Goal: Information Seeking & Learning: Learn about a topic

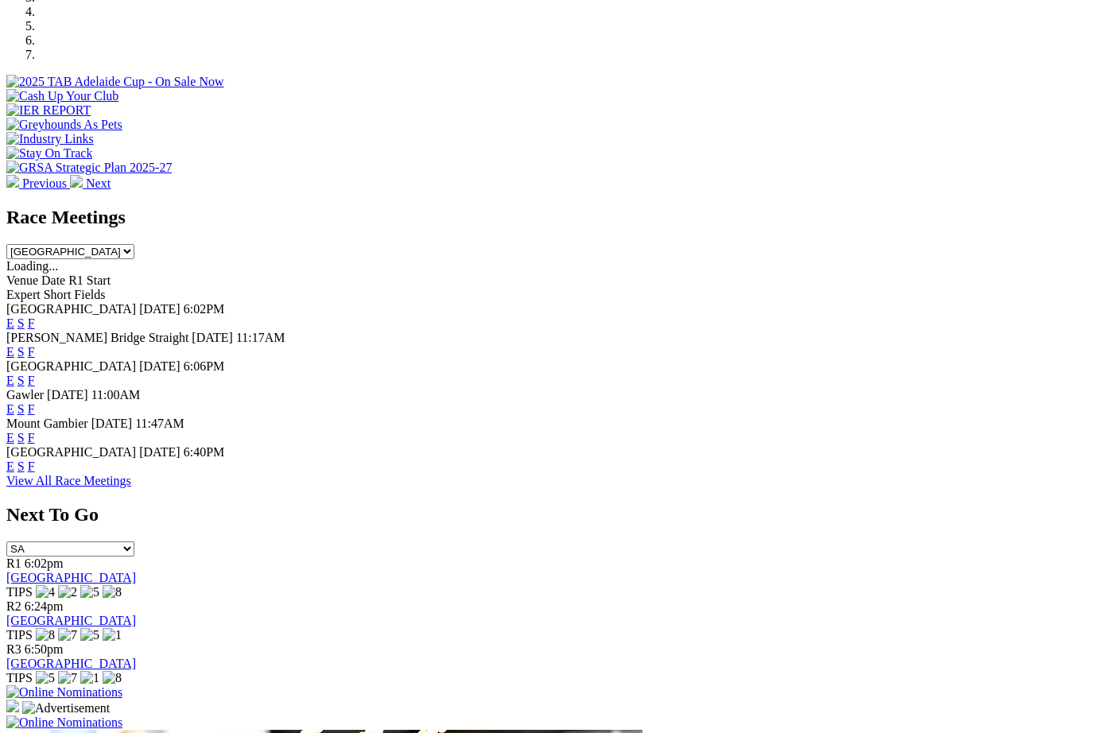
scroll to position [535, 0]
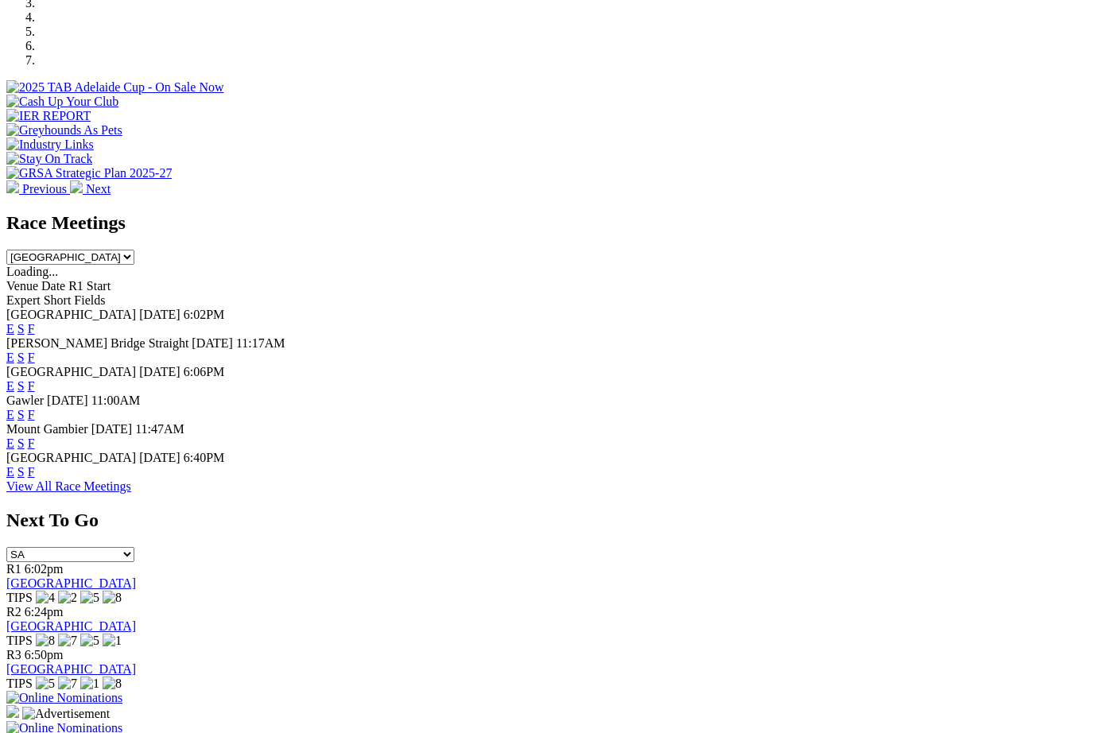
click at [35, 465] on link "F" at bounding box center [31, 472] width 7 height 14
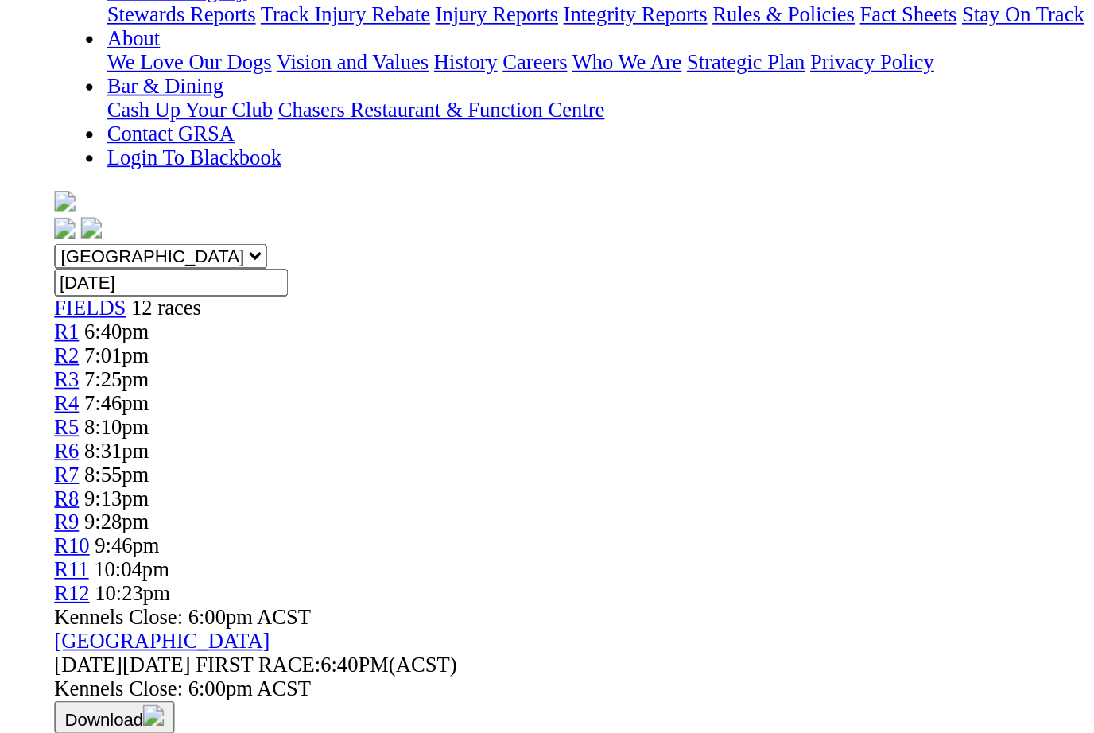
scroll to position [113, 0]
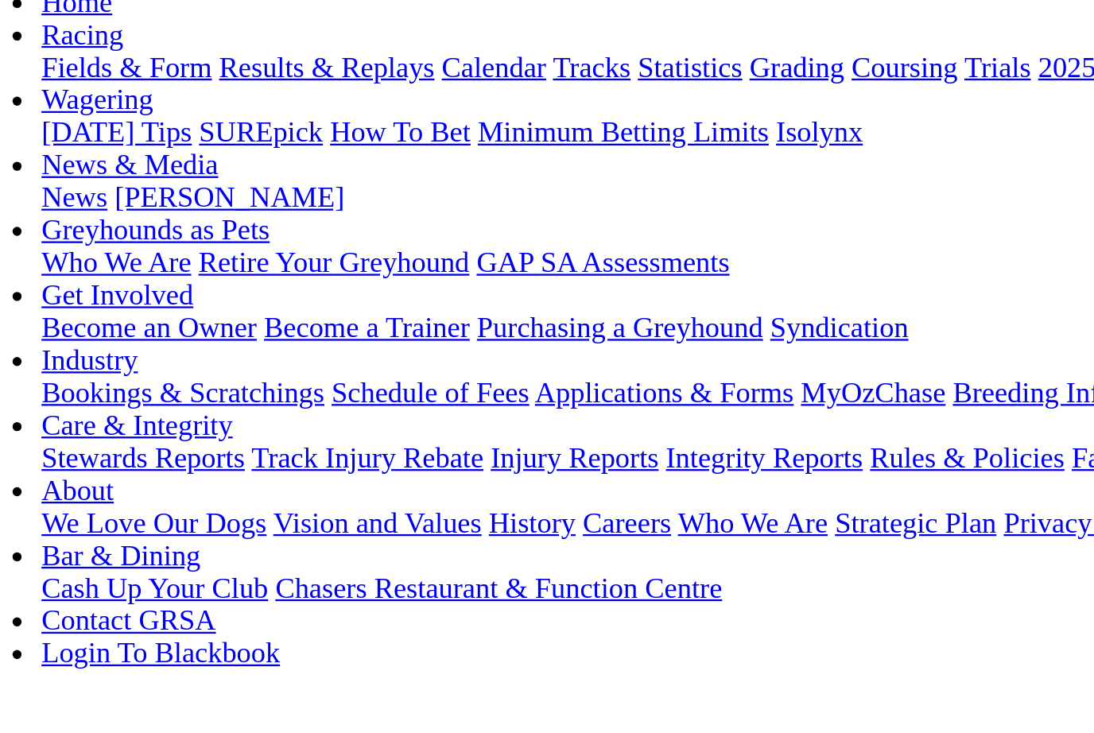
scroll to position [179, 0]
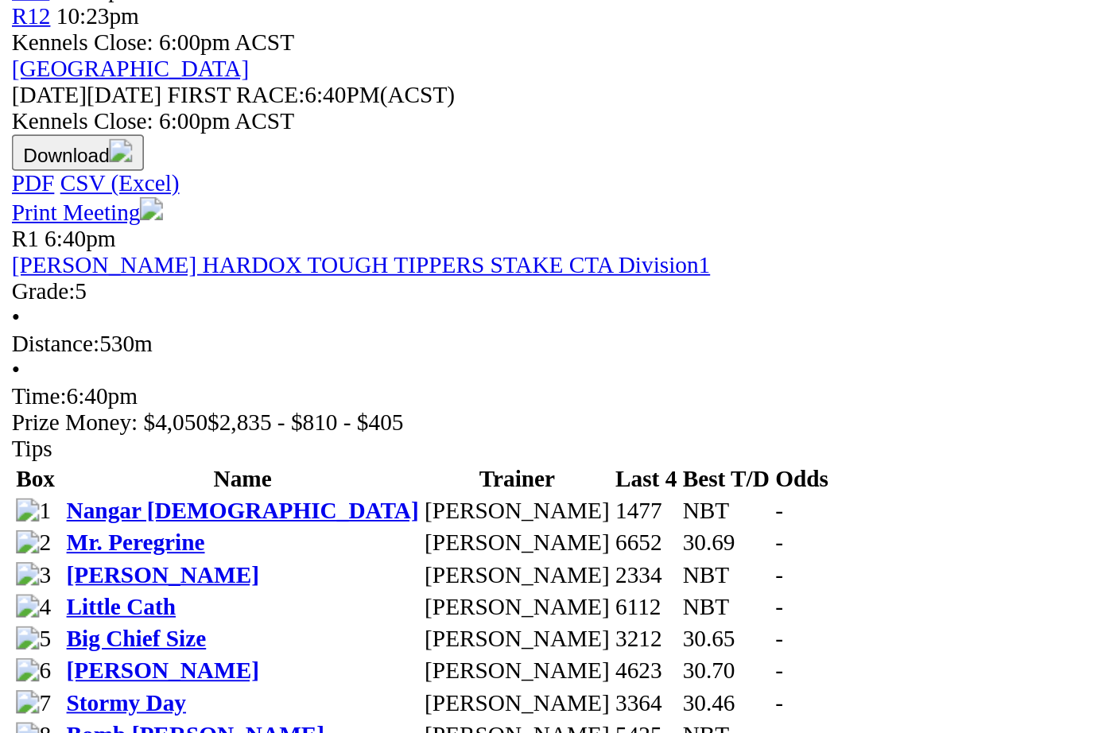
scroll to position [417, 0]
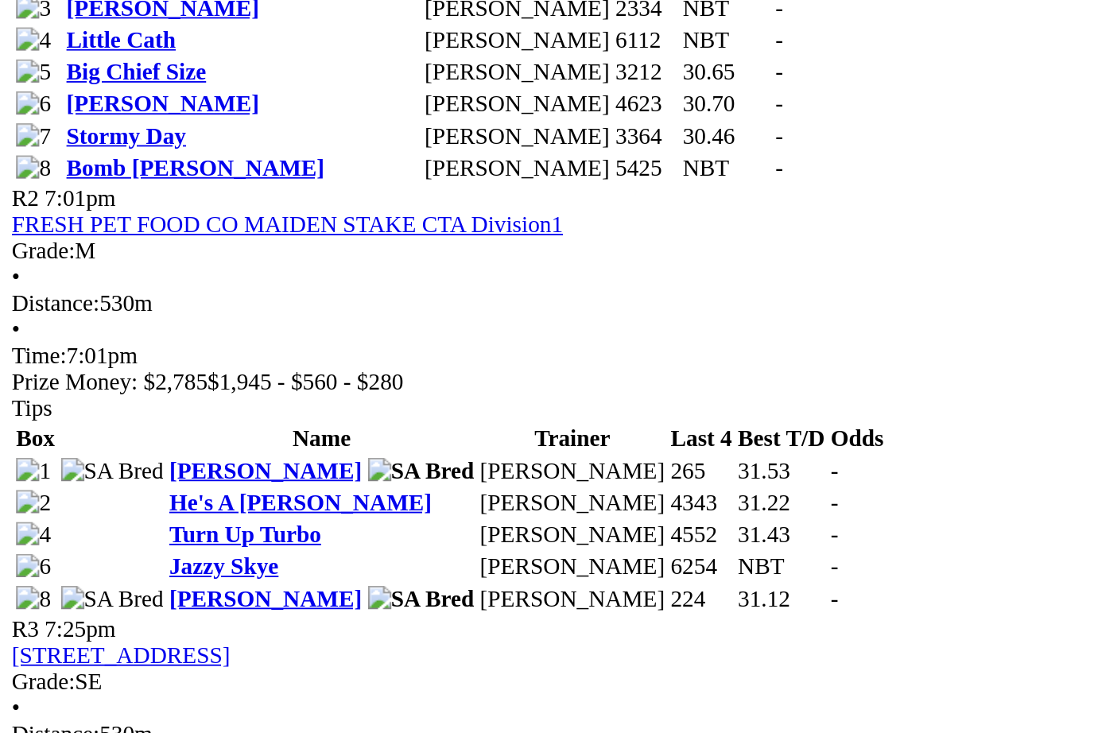
scroll to position [733, 0]
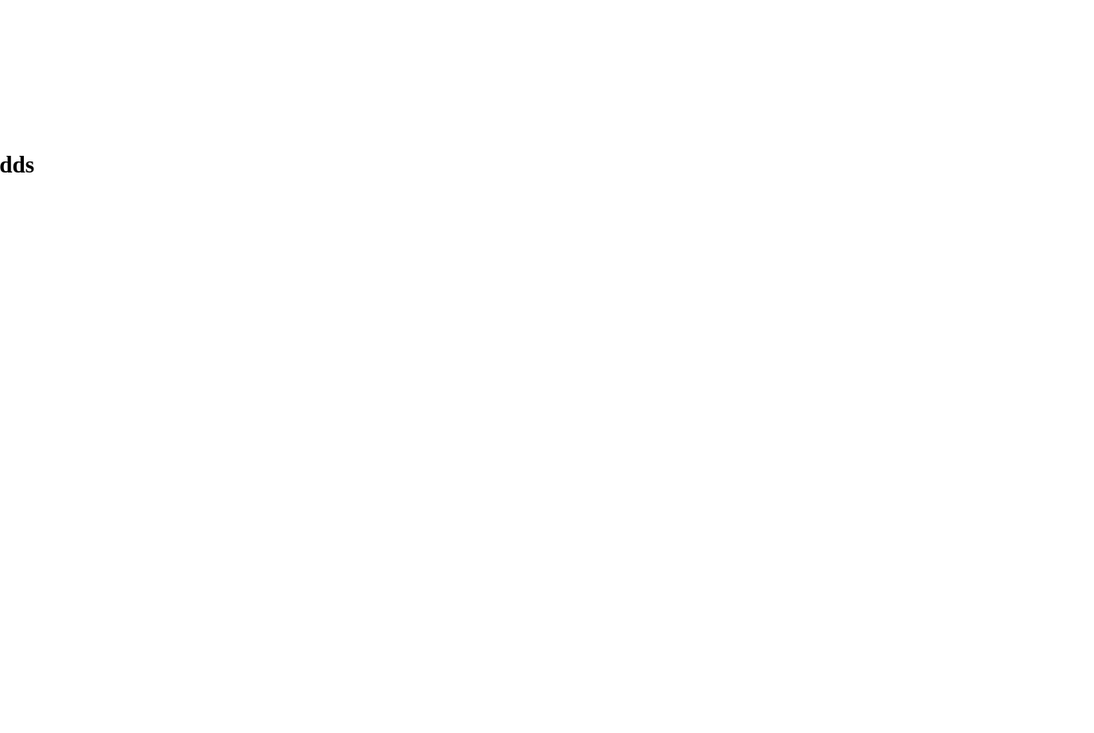
scroll to position [1153, 12]
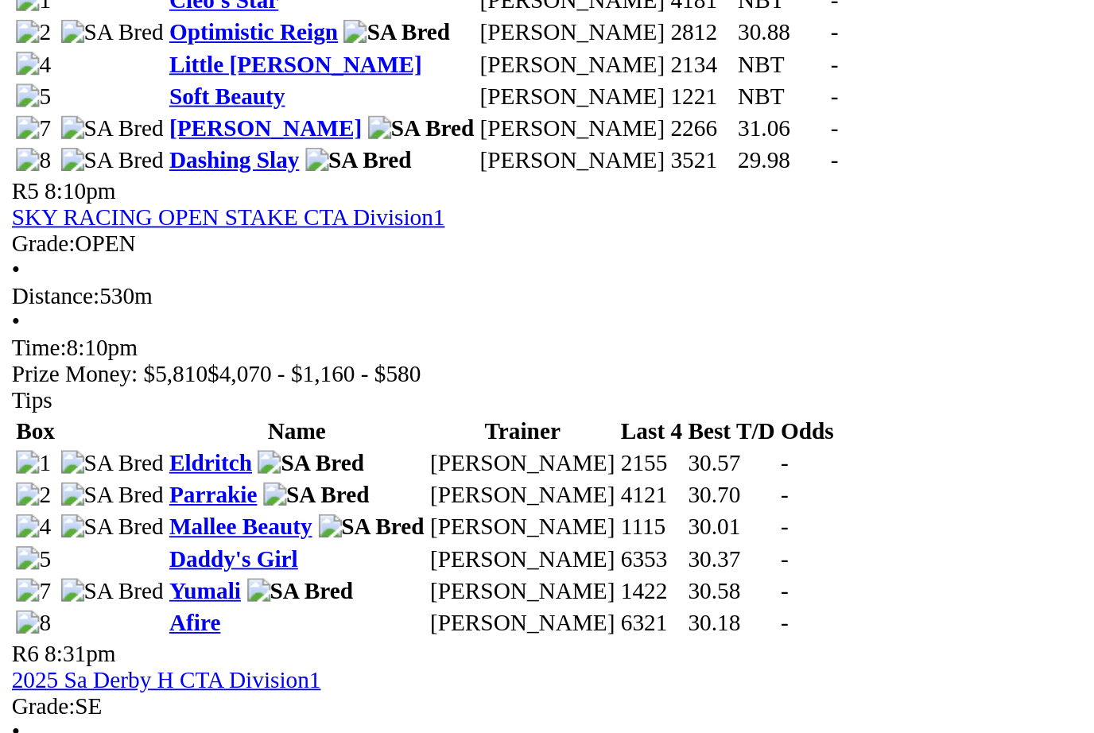
scroll to position [1471, 0]
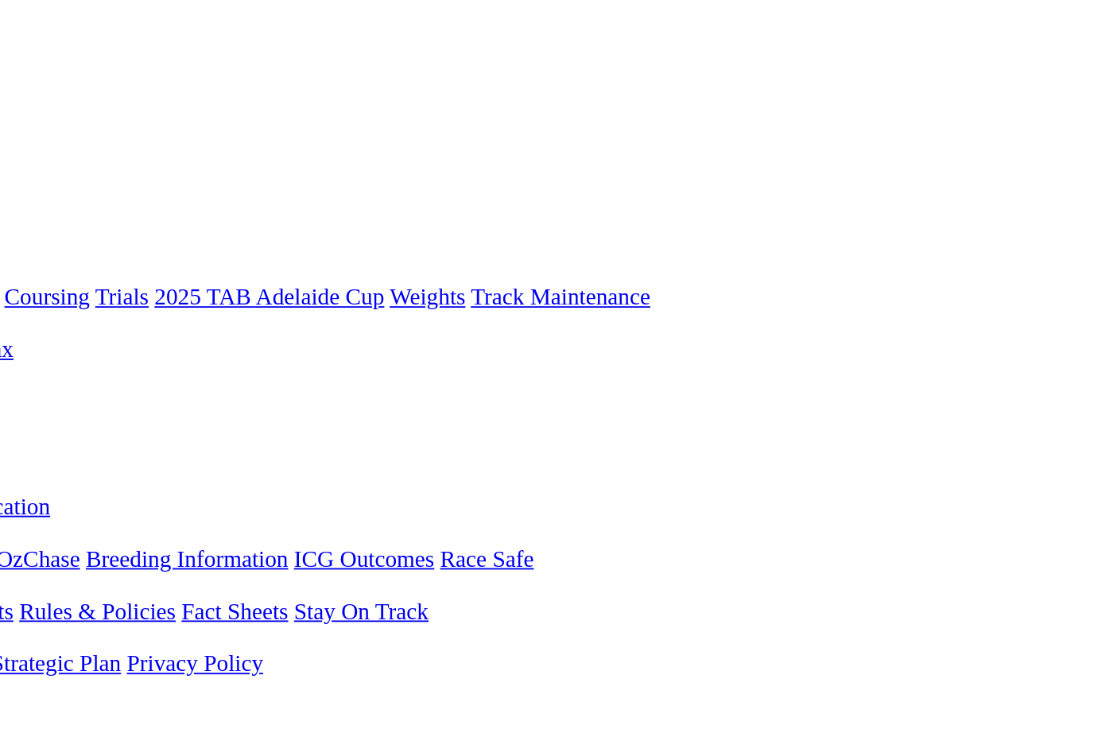
scroll to position [0, 0]
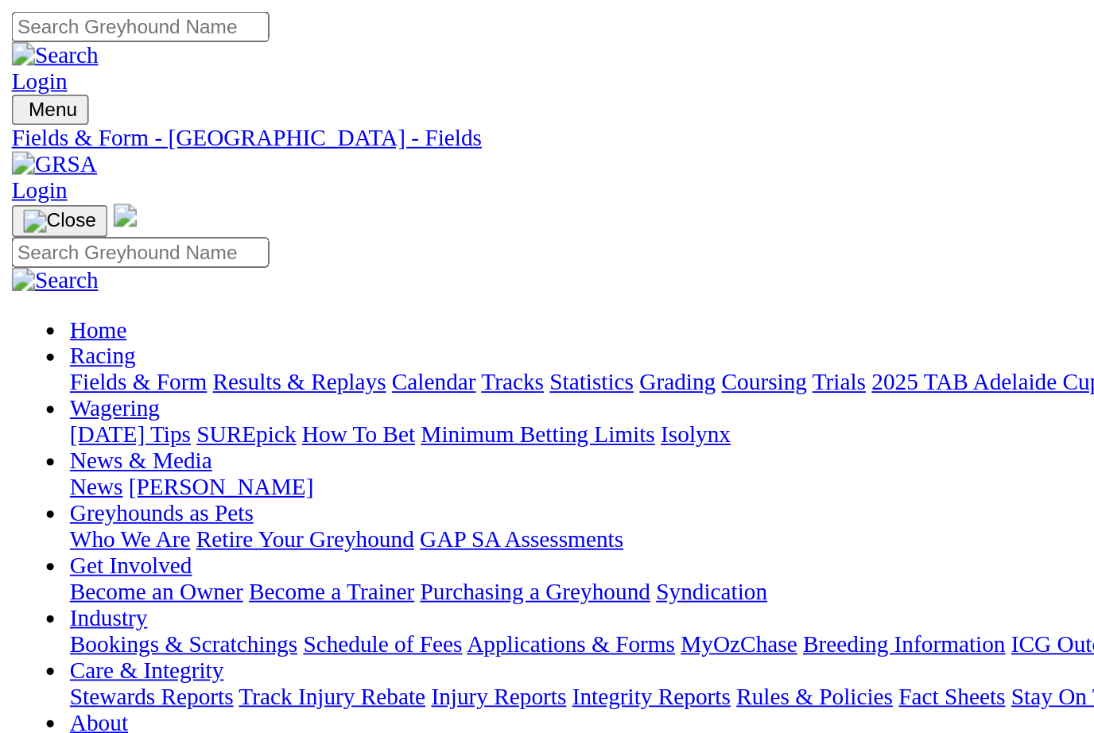
click at [458, 732] on div "Kennels Close: 6:00pm ACST" at bounding box center [546, 743] width 1081 height 14
click at [68, 202] on link "Fields & Form" at bounding box center [75, 209] width 75 height 14
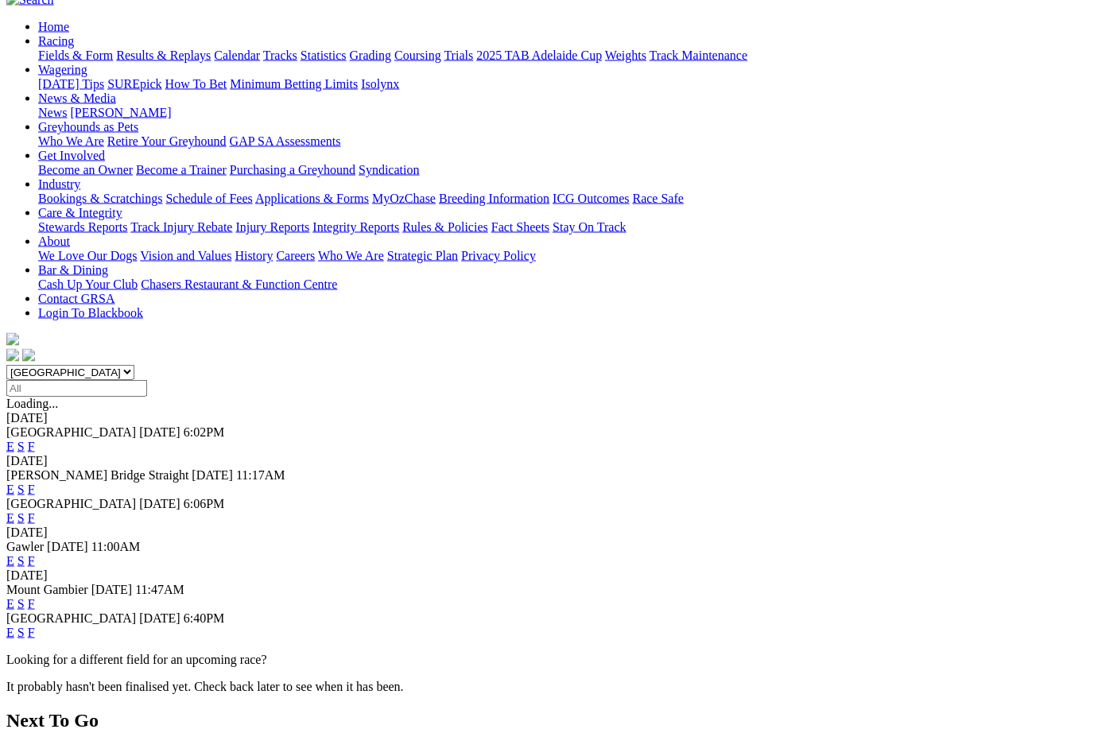
scroll to position [154, 0]
click at [35, 596] on link "F" at bounding box center [31, 603] width 7 height 14
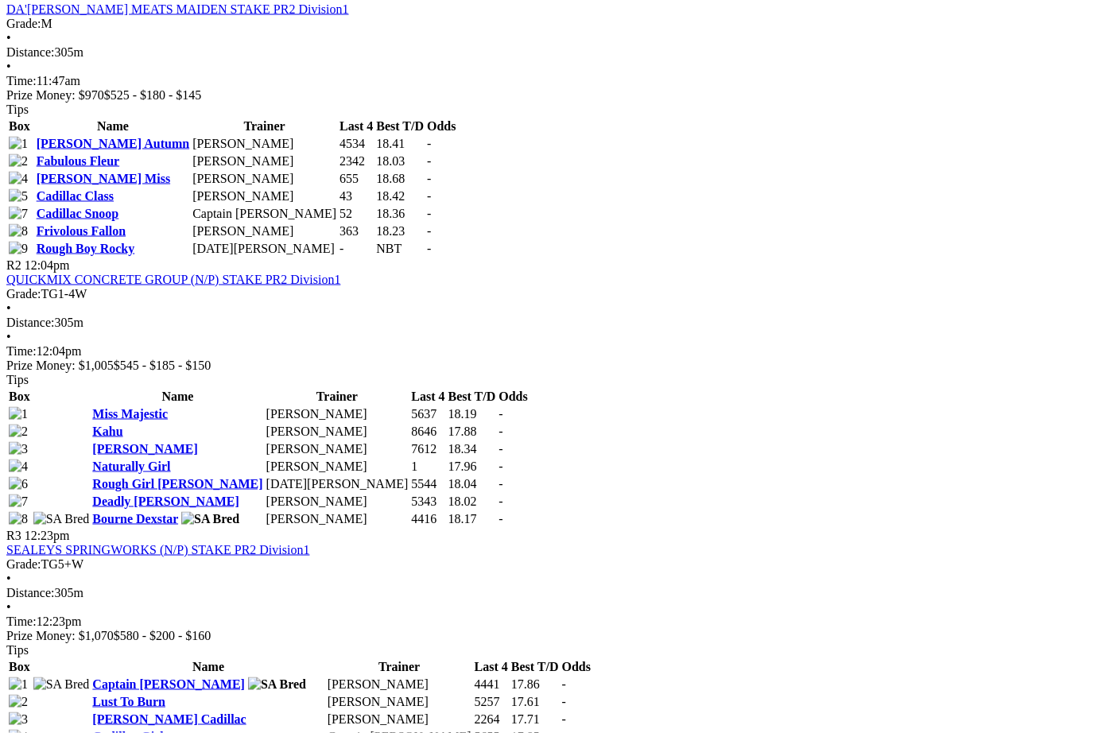
scroll to position [856, 0]
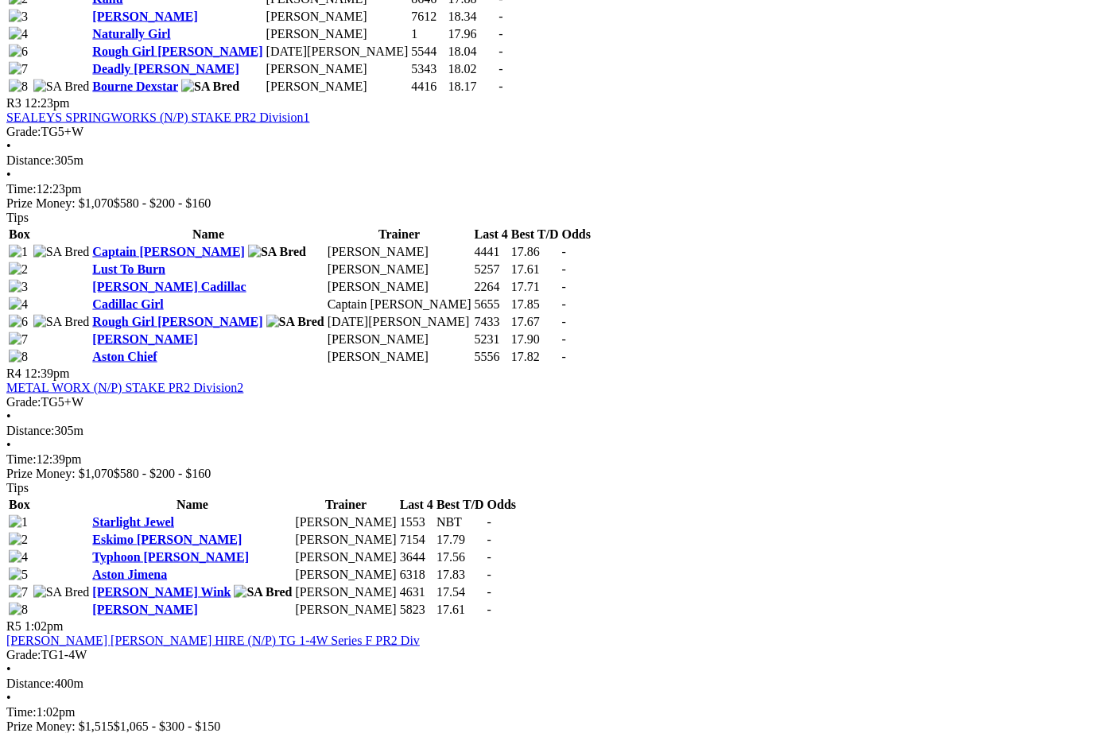
scroll to position [1289, 0]
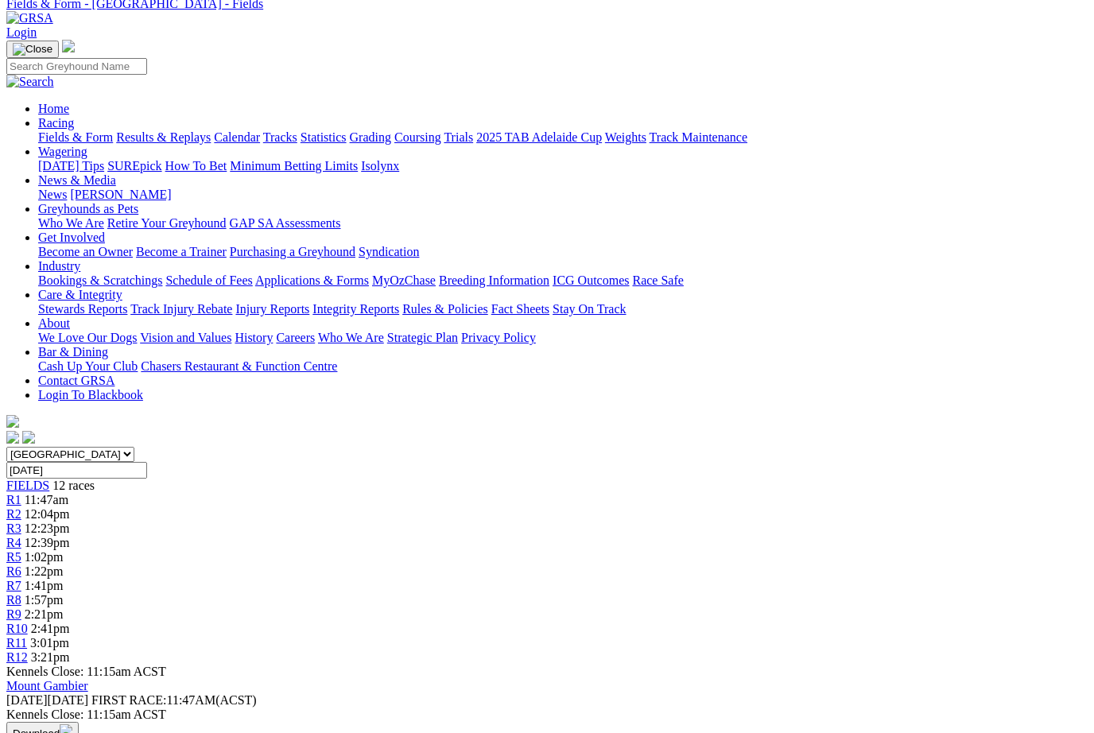
scroll to position [0, 0]
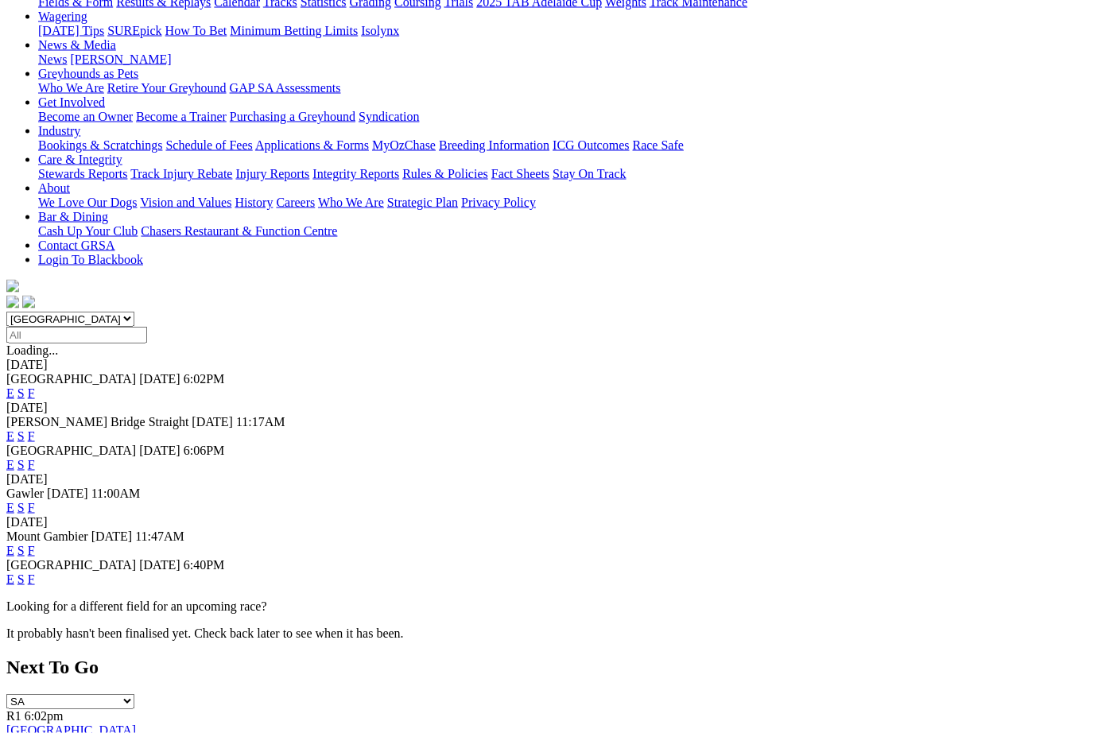
scroll to position [207, 0]
click at [35, 386] on link "F" at bounding box center [31, 393] width 7 height 14
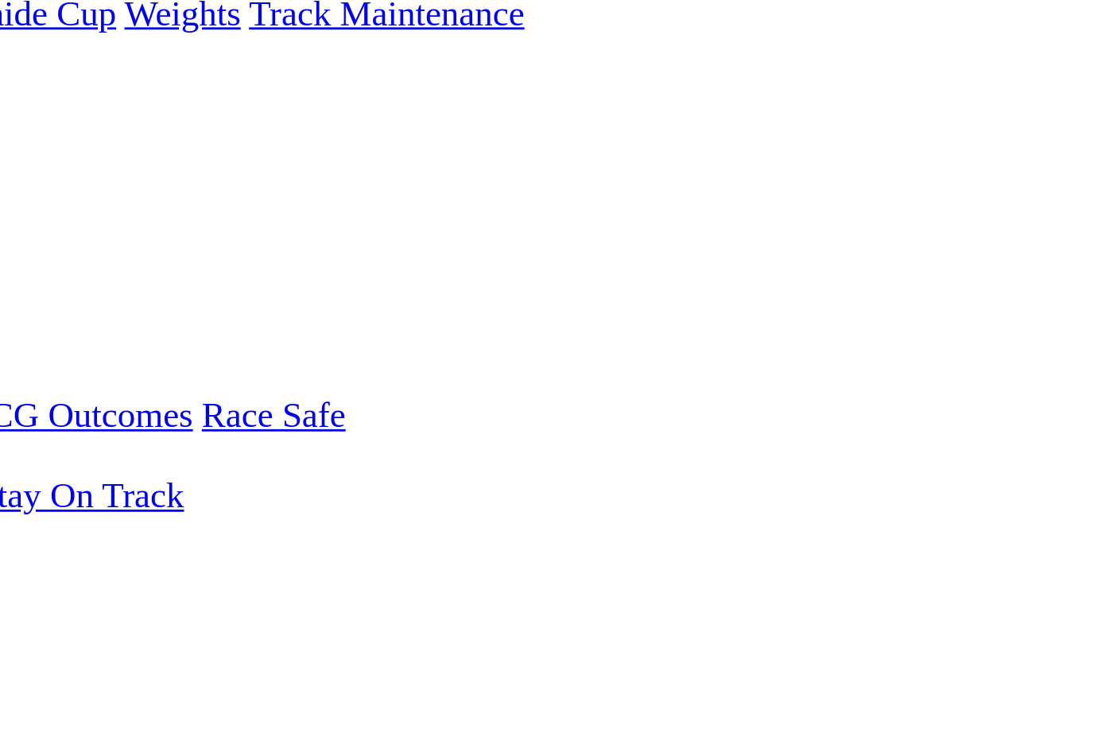
scroll to position [203, 0]
